Goal: Task Accomplishment & Management: Complete application form

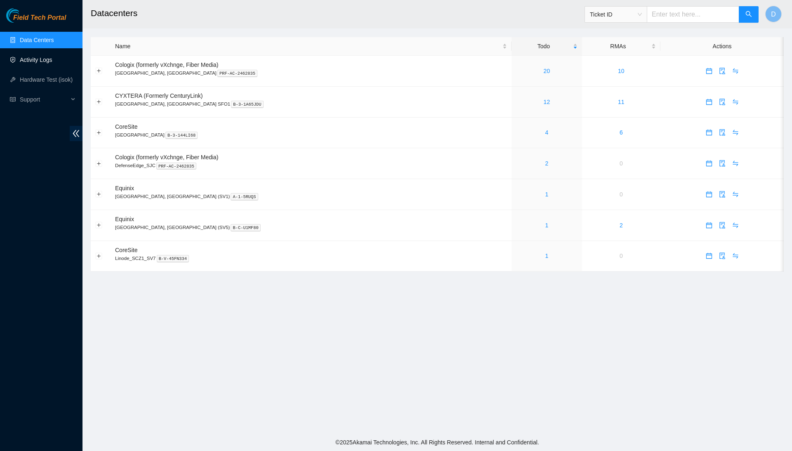
click at [32, 59] on link "Activity Logs" at bounding box center [36, 60] width 33 height 7
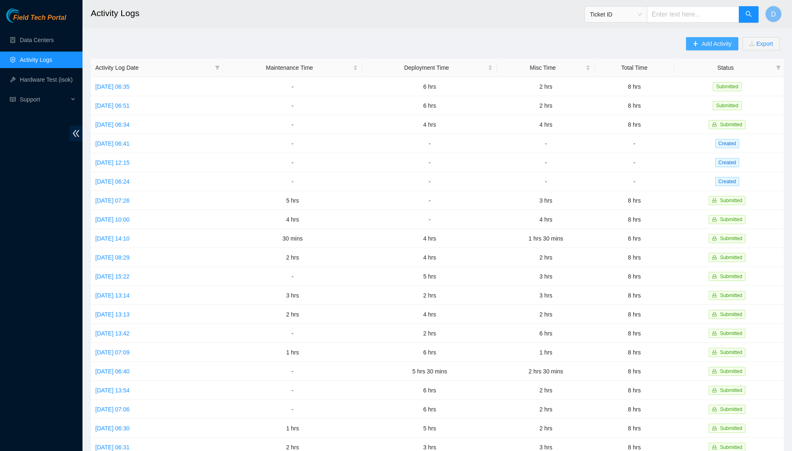
click at [717, 47] on span "Add Activity" at bounding box center [717, 43] width 30 height 9
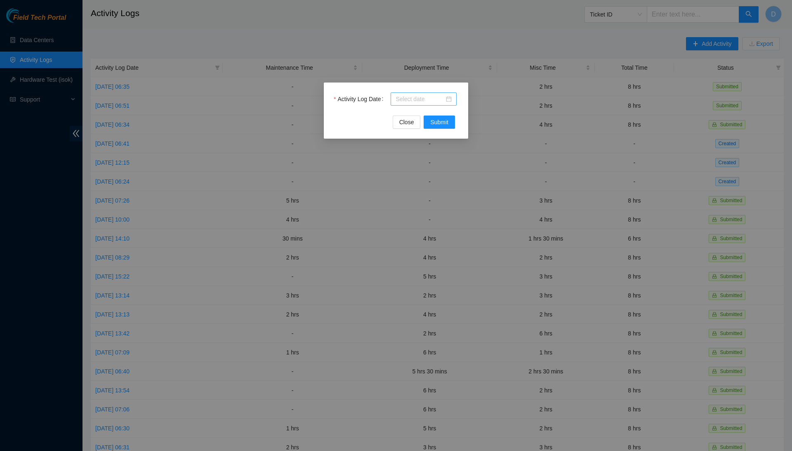
click at [416, 103] on input "Activity Log Date" at bounding box center [420, 98] width 49 height 9
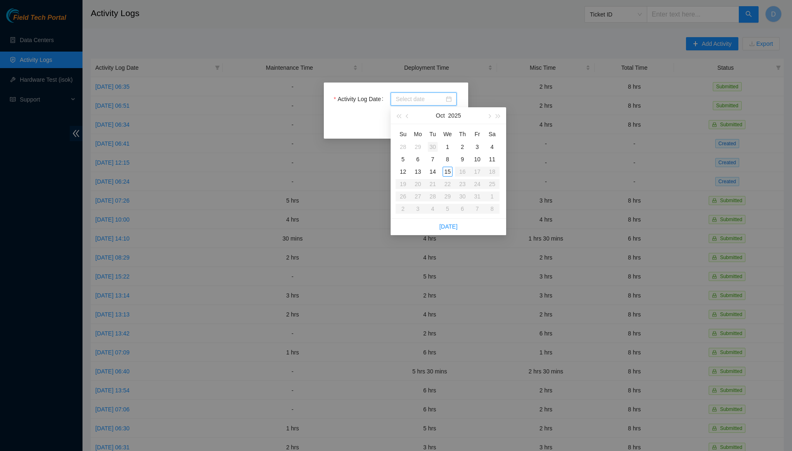
type input "[DATE]"
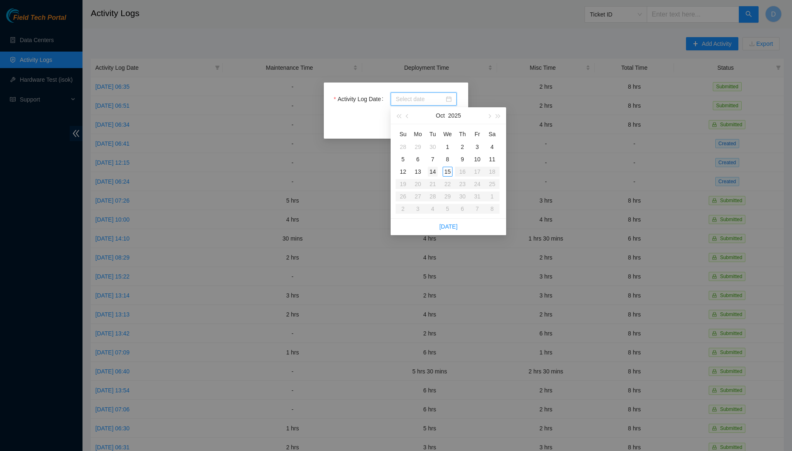
type input "[DATE]"
click at [436, 167] on div "14" at bounding box center [433, 172] width 10 height 10
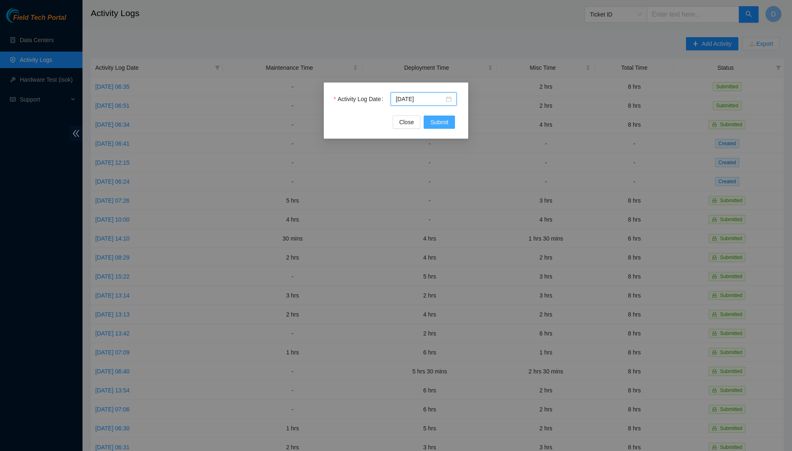
click at [444, 124] on span "Submit" at bounding box center [439, 122] width 18 height 9
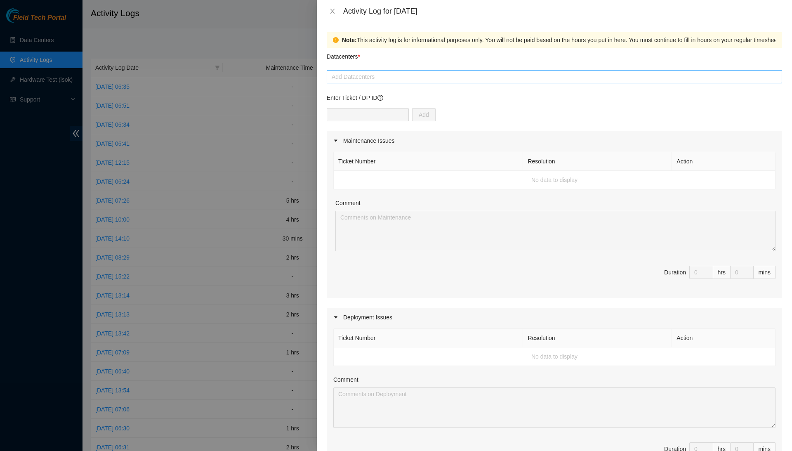
click at [446, 72] on div at bounding box center [554, 77] width 451 height 10
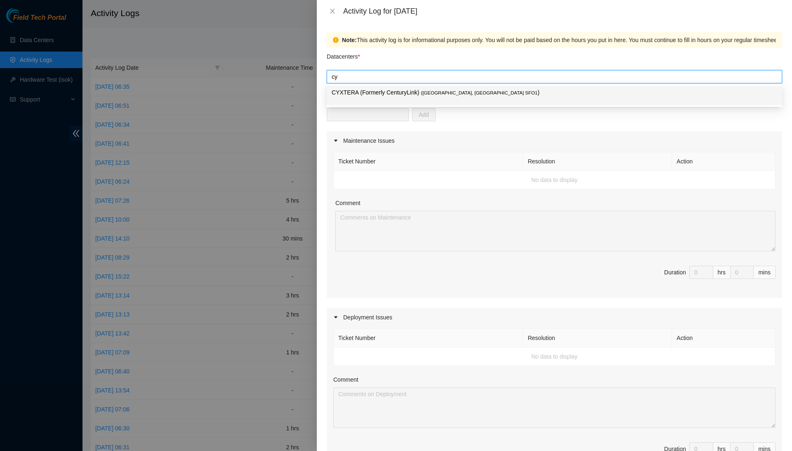
type input "cyx"
click at [424, 93] on p "CYXTERA (Formerly CenturyLink) ( [GEOGRAPHIC_DATA], [GEOGRAPHIC_DATA] SFO1 )" at bounding box center [554, 92] width 445 height 9
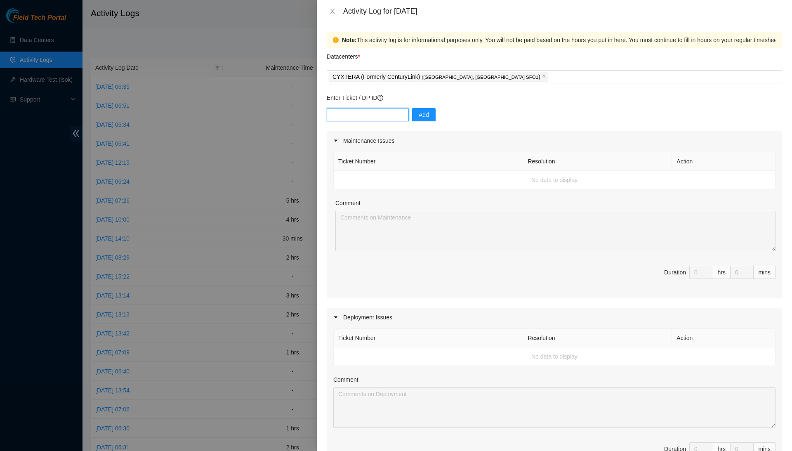
click at [395, 116] on input "text" at bounding box center [368, 114] width 82 height 13
type input "DP80798"
click at [426, 110] on span "Add" at bounding box center [424, 114] width 10 height 9
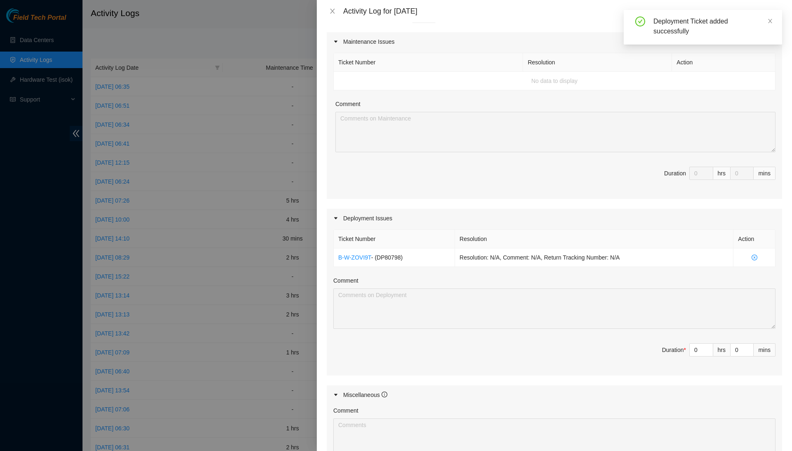
scroll to position [208, 0]
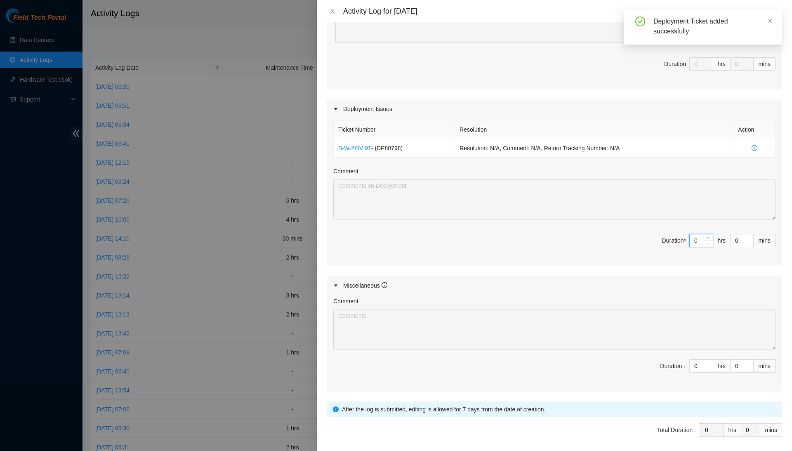
click at [701, 238] on input "0" at bounding box center [701, 240] width 23 height 12
type input "4"
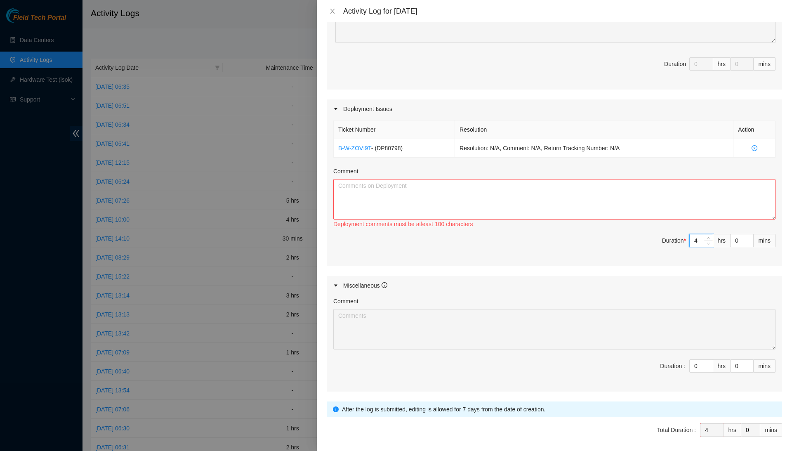
type input "4"
click at [699, 196] on textarea "Comment" at bounding box center [554, 199] width 442 height 40
click at [702, 237] on input "4" at bounding box center [701, 240] width 23 height 12
type input "0"
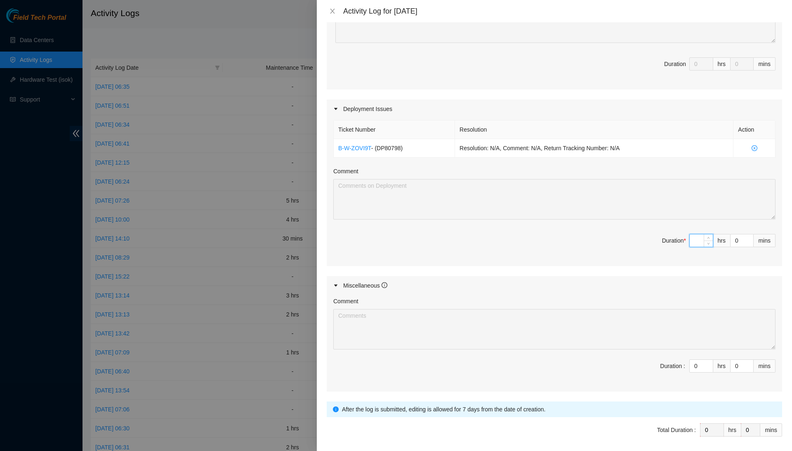
type input "5"
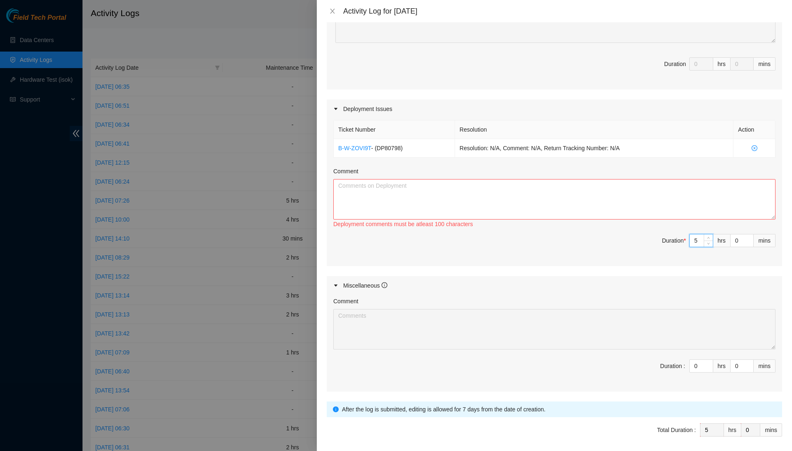
type input "5"
click at [704, 200] on textarea "Comment" at bounding box center [554, 199] width 442 height 40
click at [541, 187] on textarea "Removed the mess of fiber from the DP listed above. I did get slightly" at bounding box center [554, 199] width 442 height 40
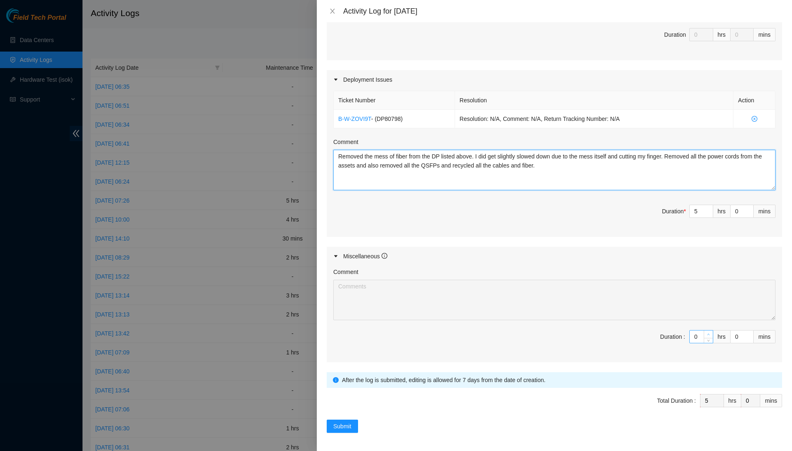
scroll to position [237, 0]
type textarea "Removed the mess of fiber from the DP listed above. I did get slightly slowed d…"
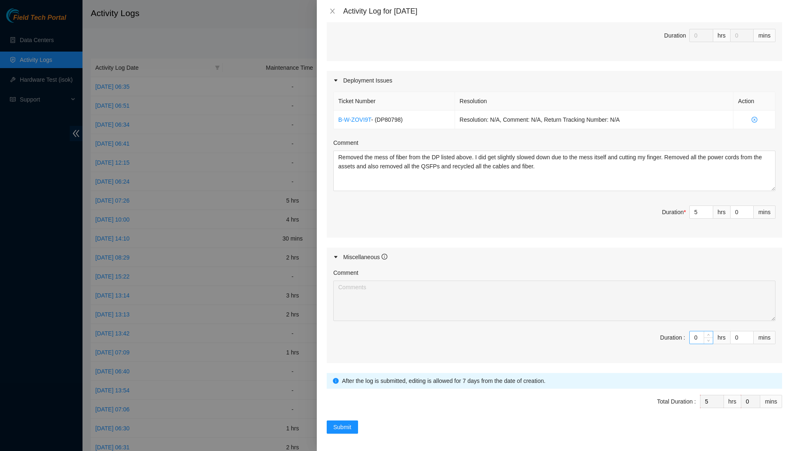
click at [698, 335] on input "0" at bounding box center [701, 337] width 23 height 12
type input "3"
type input "8"
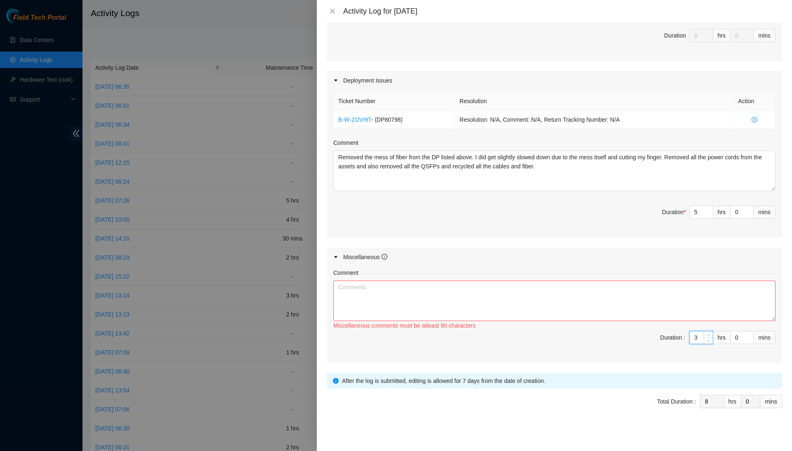
type input "3"
click at [707, 297] on textarea "Comment" at bounding box center [554, 300] width 442 height 40
click at [681, 310] on textarea "Took my two 15 minute breaks, completed timesheet, noted down task for activity…" at bounding box center [554, 300] width 442 height 40
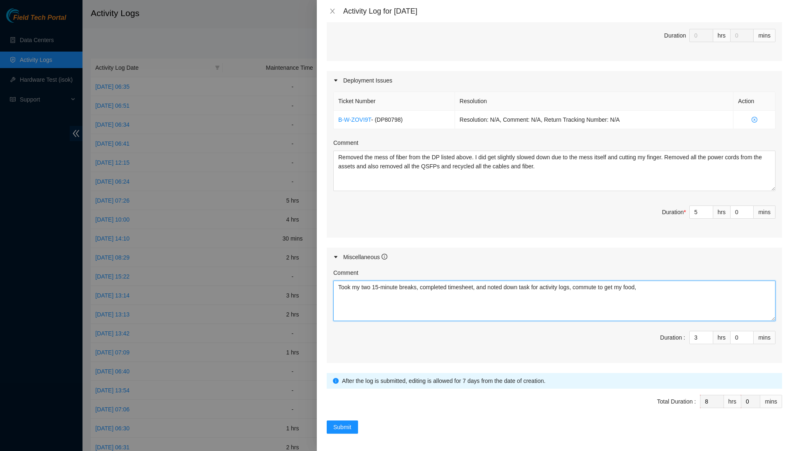
click at [671, 285] on textarea "Took my two 15-minute breaks, completed timesheet, and noted down task for acti…" at bounding box center [554, 300] width 442 height 40
click at [708, 287] on textarea "Took my two 15-minute breaks, completed the timesheet, and noted down the task …" at bounding box center [554, 300] width 442 height 40
click at [466, 282] on textarea "Took my two 15-minute breaks, completed the timesheet, and noted down the task …" at bounding box center [554, 300] width 442 height 40
click at [513, 283] on textarea "Took my two 15-minute breaks, completed my timesheet, and noted down the task f…" at bounding box center [554, 300] width 442 height 40
click at [511, 283] on textarea "Took my two 15-minute breaks, completed my timesheet, and noted down the task f…" at bounding box center [554, 300] width 442 height 40
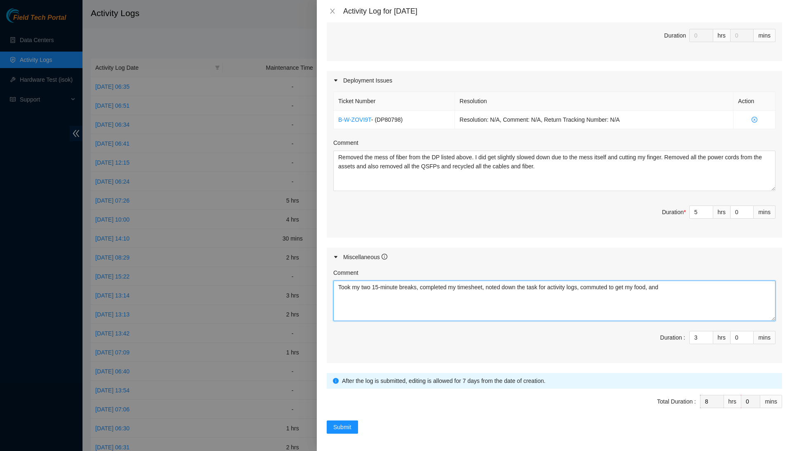
click at [543, 281] on textarea "Took my two 15-minute breaks, completed my timesheet, noted down the task for a…" at bounding box center [554, 300] width 442 height 40
click at [543, 285] on textarea "Took my two 15-minute breaks, completed my timesheet, noted down task for activ…" at bounding box center [554, 300] width 442 height 40
click at [544, 283] on textarea "Took my two 15-minute breaks, completed my timesheet, noted down task for activ…" at bounding box center [554, 300] width 442 height 40
click at [693, 287] on textarea "Took my two 15-minute breaks, completed my timesheet, noted down tasks for acti…" at bounding box center [554, 300] width 442 height 40
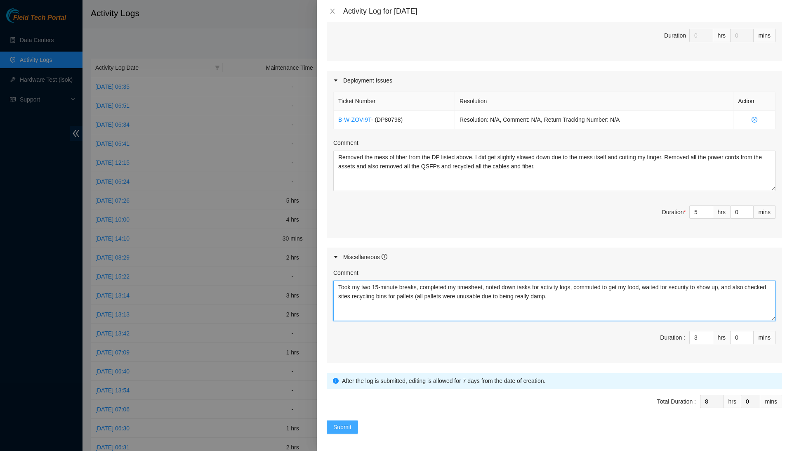
type textarea "Took my two 15-minute breaks, completed my timesheet, noted down tasks for acti…"
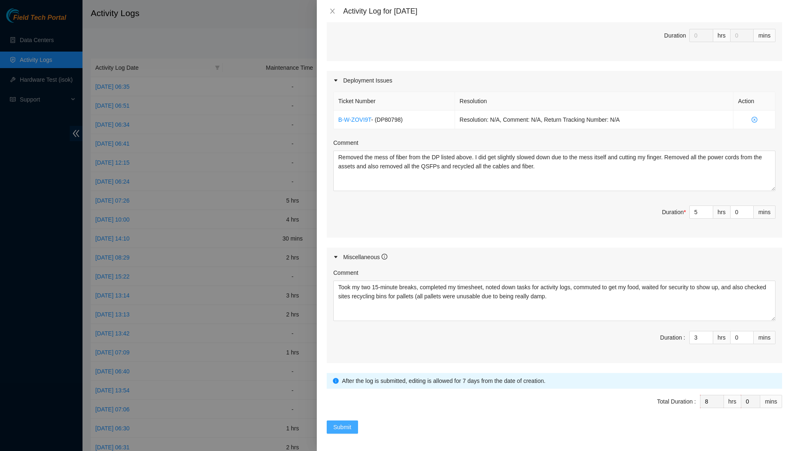
click at [343, 427] on span "Submit" at bounding box center [342, 426] width 18 height 9
